Goal: Information Seeking & Learning: Learn about a topic

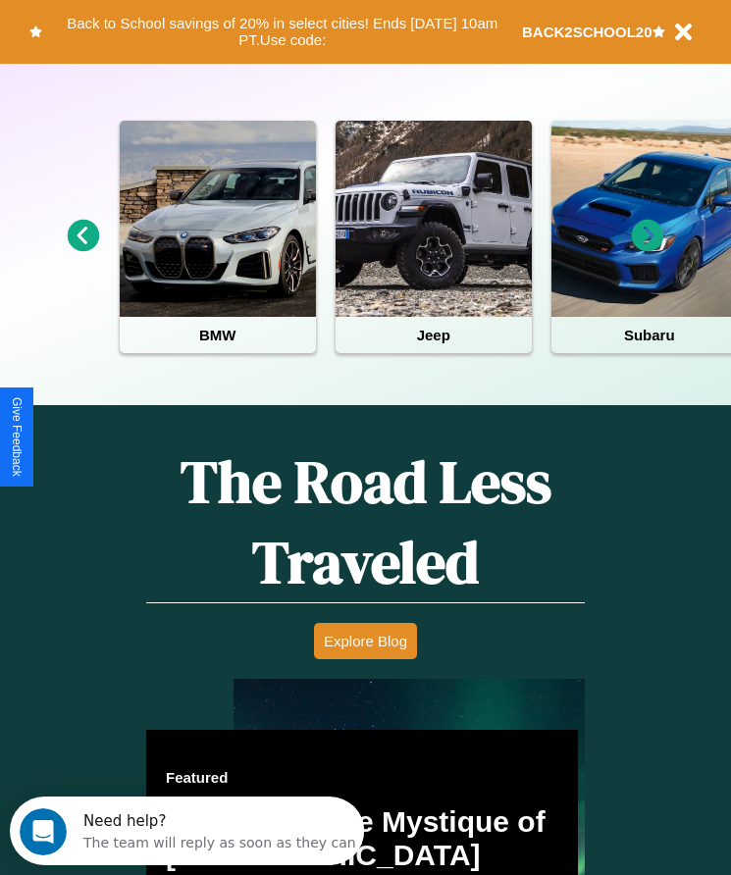
scroll to position [1498, 0]
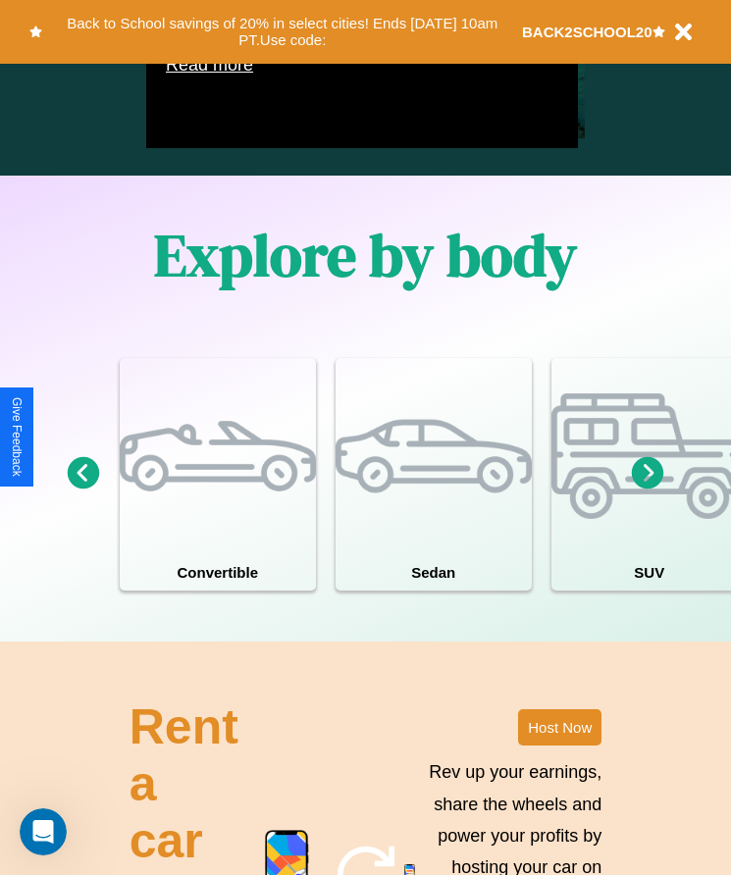
click at [647, 490] on icon at bounding box center [648, 473] width 32 height 32
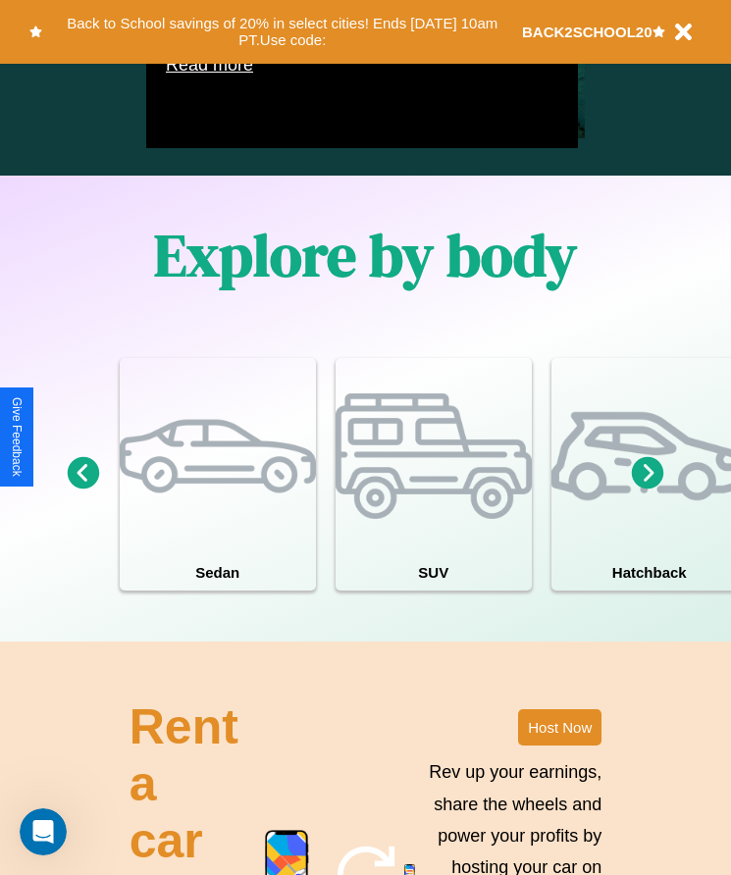
click at [647, 490] on icon at bounding box center [648, 473] width 32 height 32
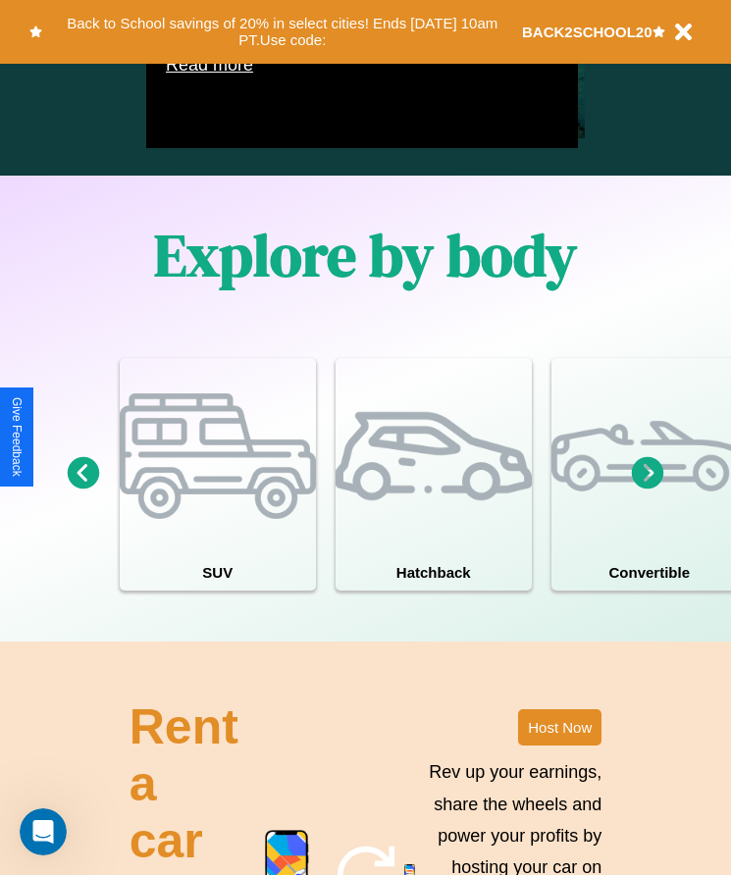
click at [647, 490] on icon at bounding box center [648, 473] width 32 height 32
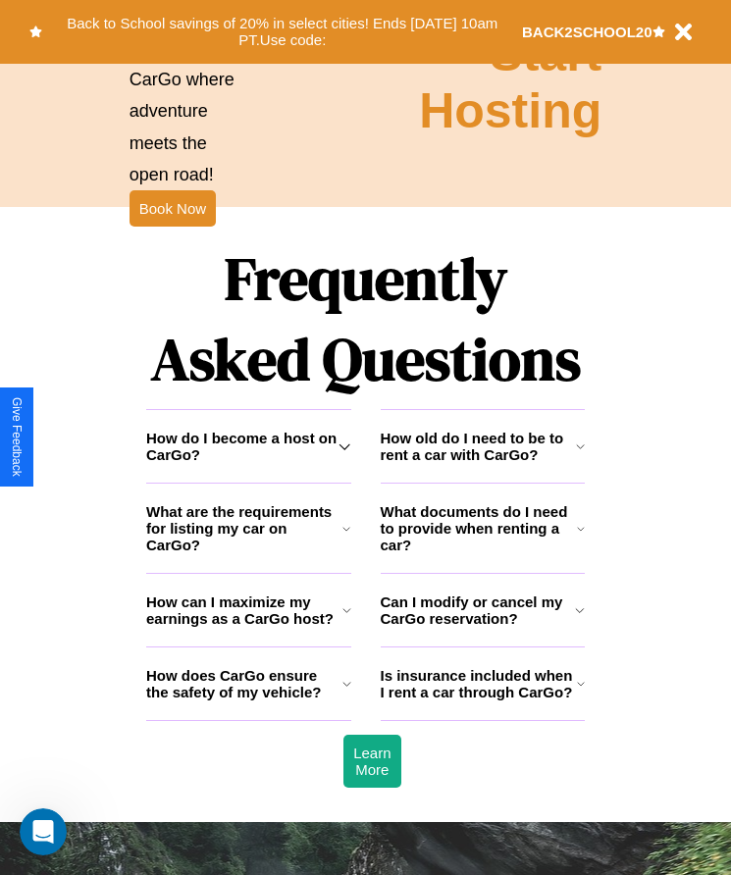
scroll to position [2559, 0]
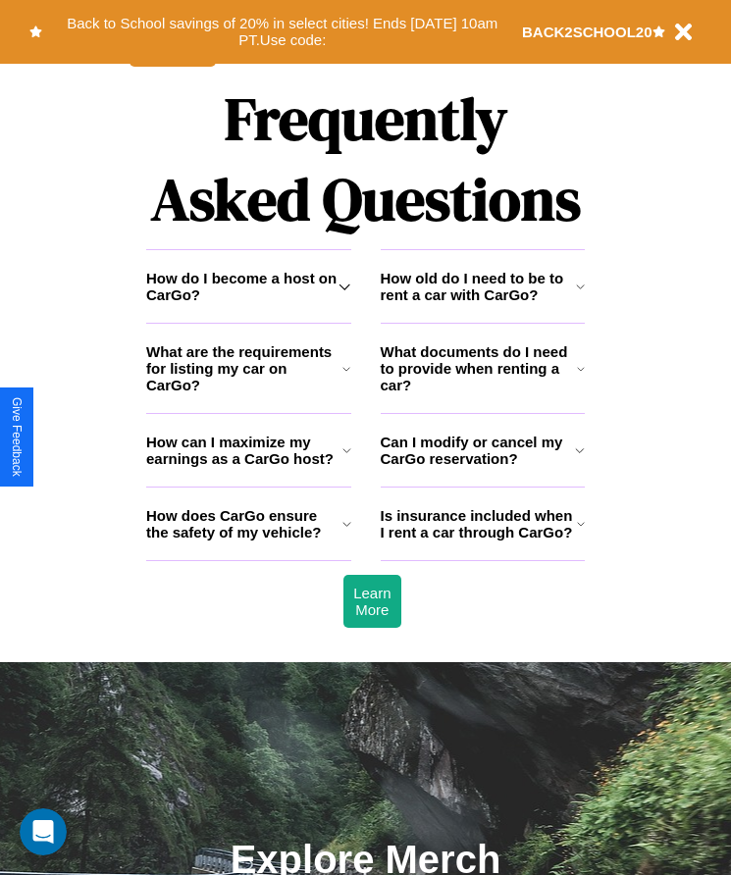
click at [482, 467] on h3 "Can I modify or cancel my CarGo reservation?" at bounding box center [478, 450] width 195 height 33
click at [581, 377] on icon at bounding box center [581, 369] width 8 height 16
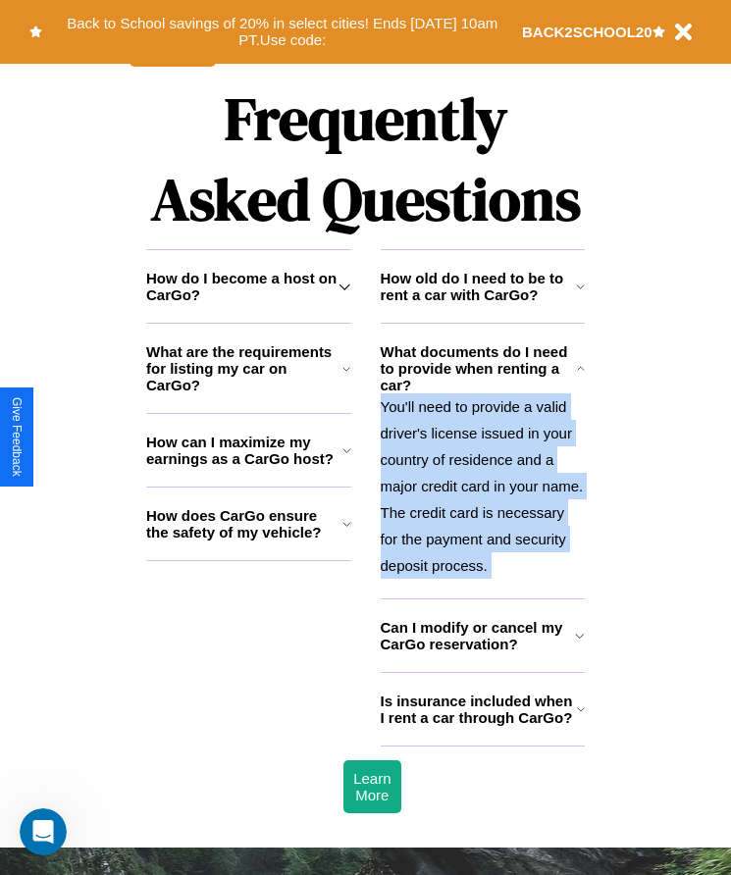
click at [482, 492] on p "You'll need to provide a valid driver's license issued in your country of resid…" at bounding box center [483, 485] width 205 height 185
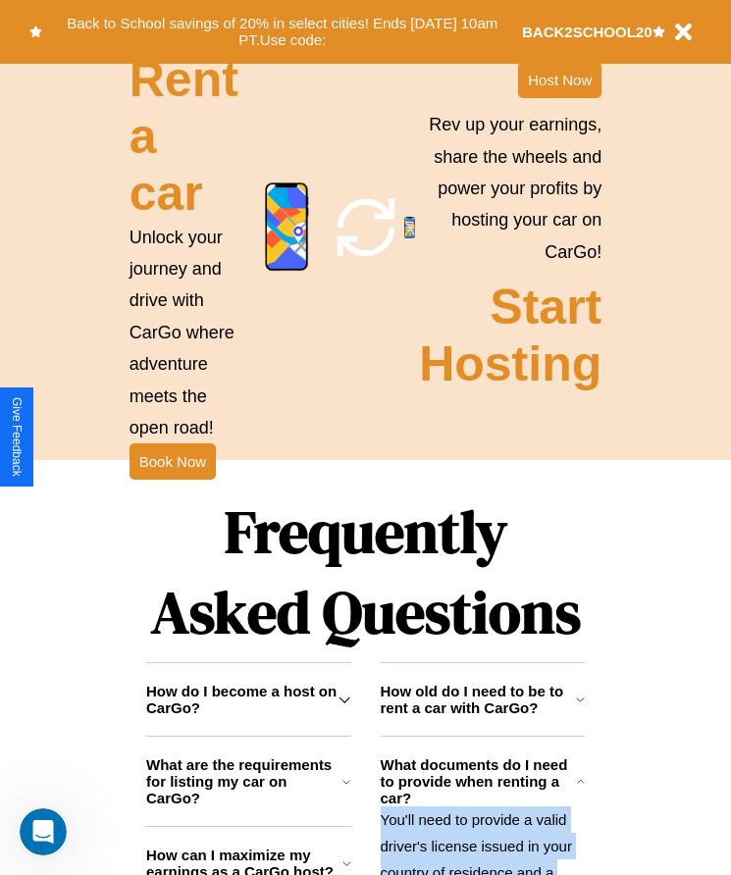
scroll to position [1125, 0]
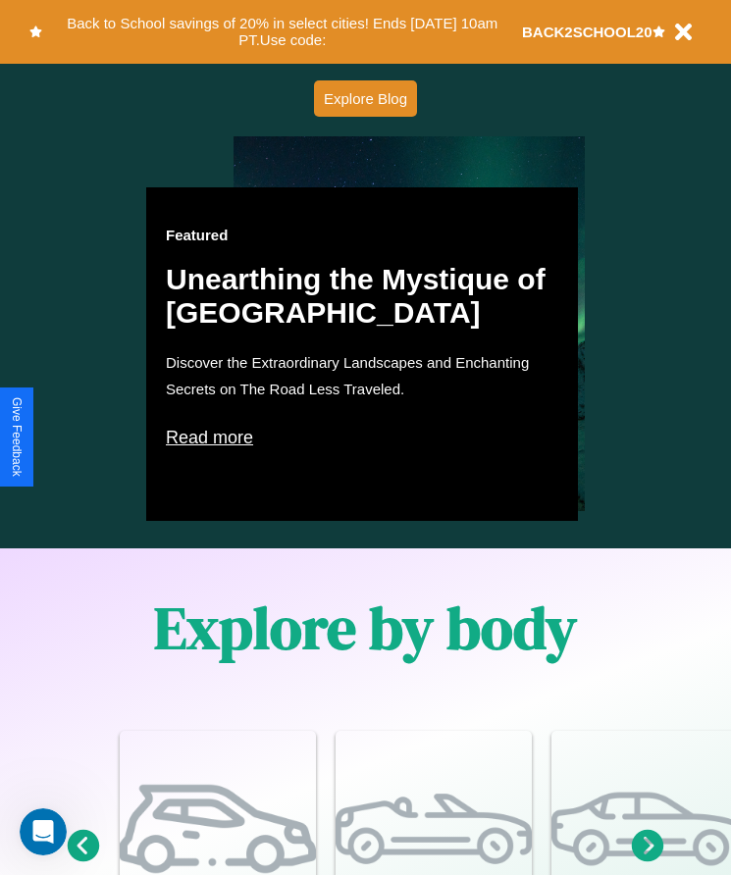
click at [362, 438] on p "Read more" at bounding box center [362, 437] width 392 height 31
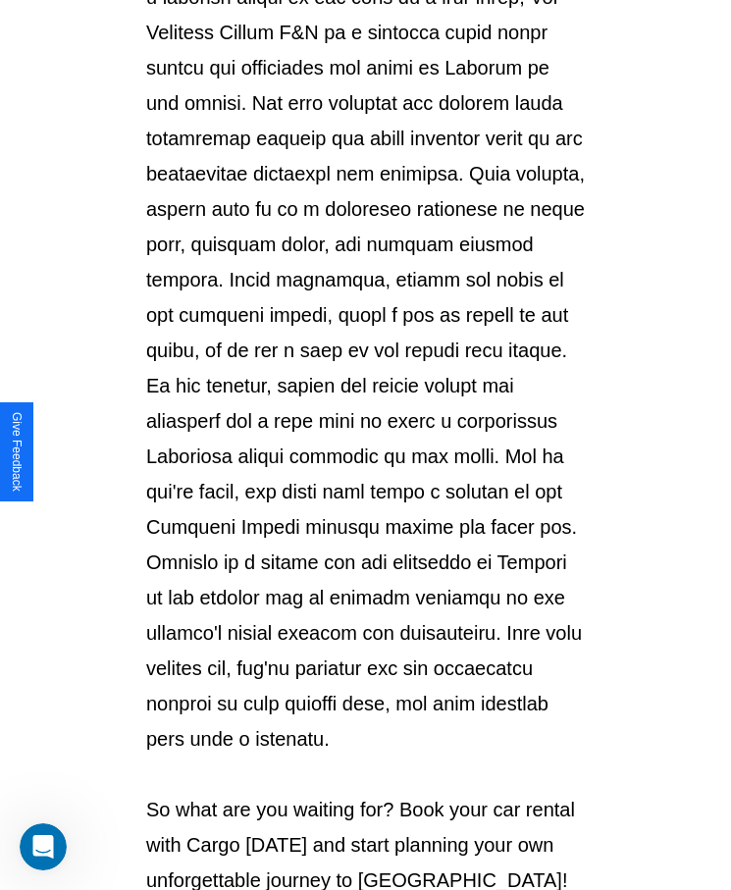
scroll to position [2073, 0]
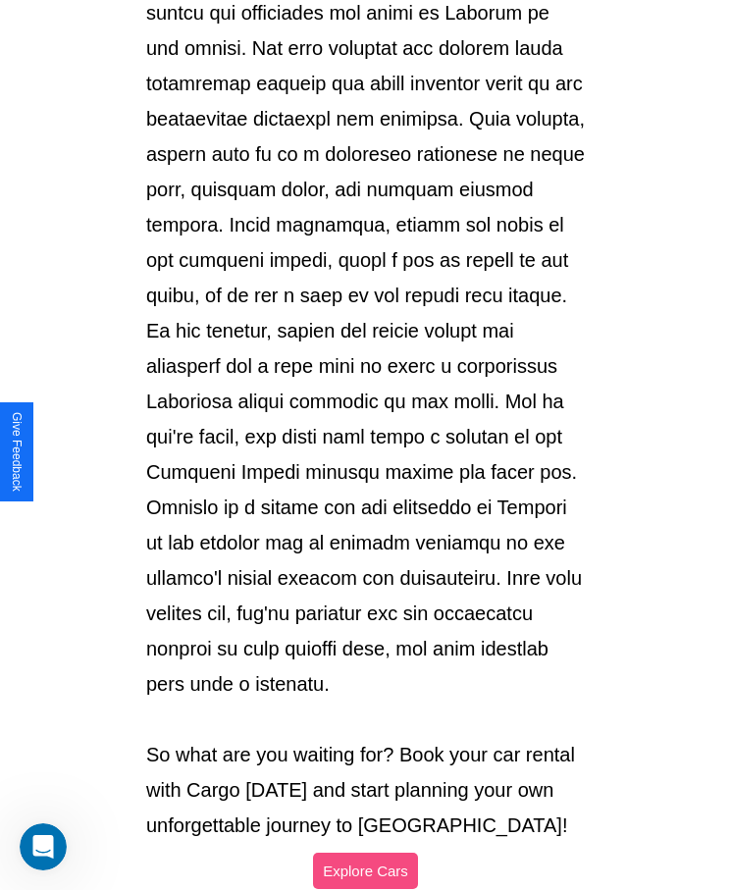
click at [365, 853] on button "Explore Cars" at bounding box center [365, 871] width 105 height 36
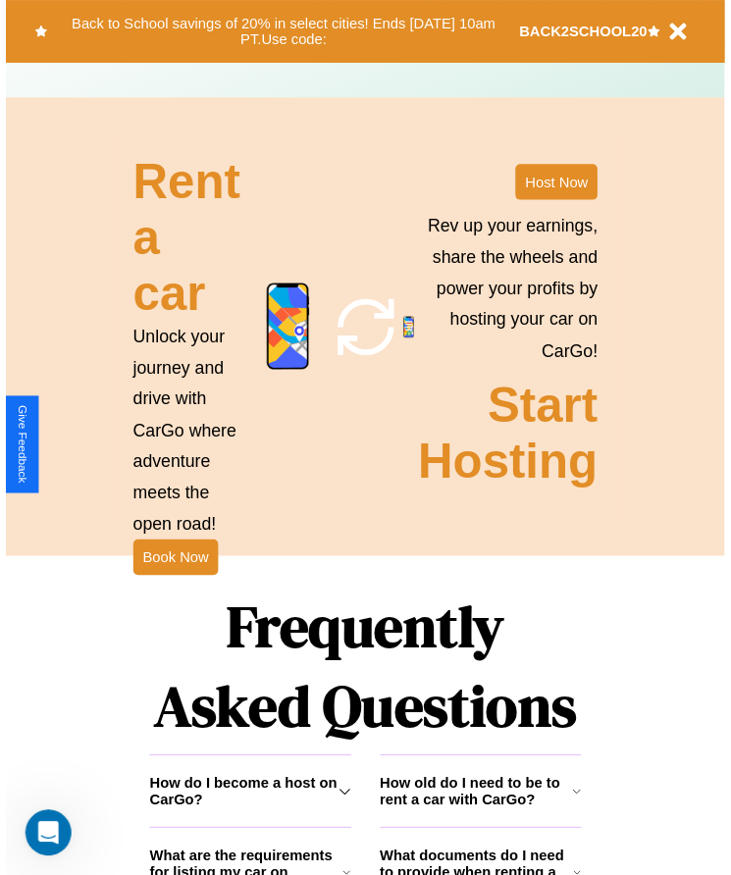
scroll to position [1125, 0]
